Goal: Task Accomplishment & Management: Manage account settings

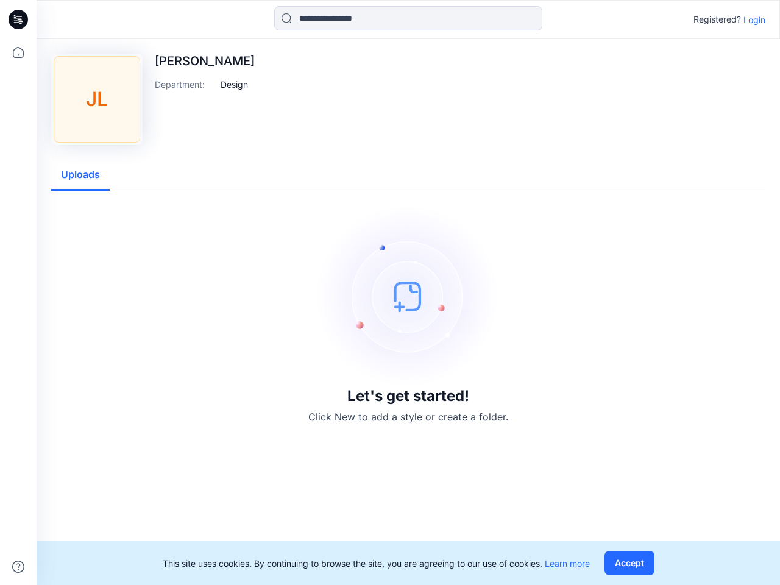
click at [390, 293] on img at bounding box center [408, 296] width 183 height 183
click at [19, 20] on icon at bounding box center [20, 20] width 5 height 1
click at [18, 52] on icon at bounding box center [18, 52] width 27 height 27
click at [18, 567] on icon at bounding box center [18, 567] width 12 height 12
click at [408, 18] on input at bounding box center [408, 18] width 268 height 24
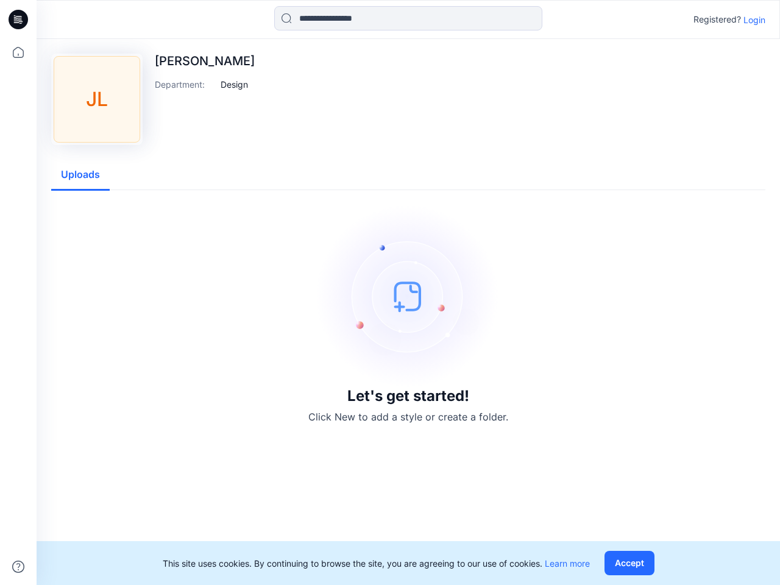
click at [755, 20] on p "Login" at bounding box center [755, 19] width 22 height 13
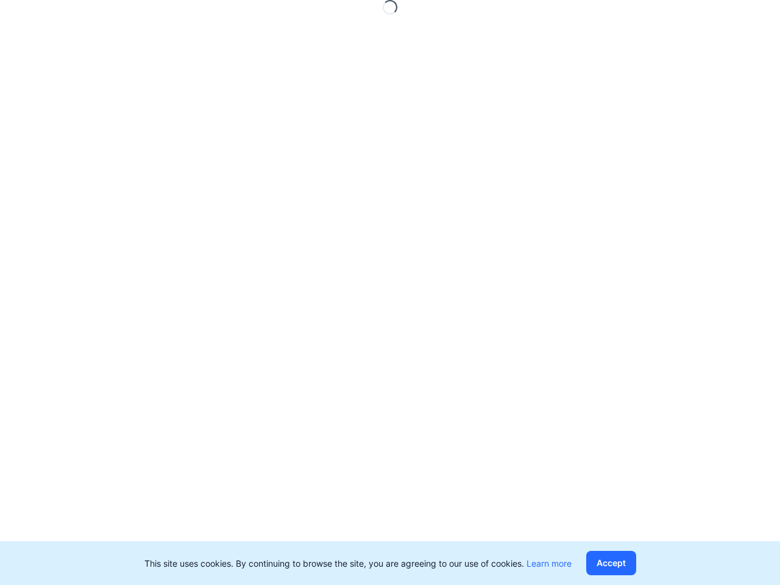
click at [235, 84] on div "Loading..." at bounding box center [390, 292] width 780 height 585
click at [80, 175] on div "Loading..." at bounding box center [390, 292] width 780 height 585
click at [632, 563] on button "Accept" at bounding box center [611, 563] width 50 height 24
